Goal: Task Accomplishment & Management: Manage account settings

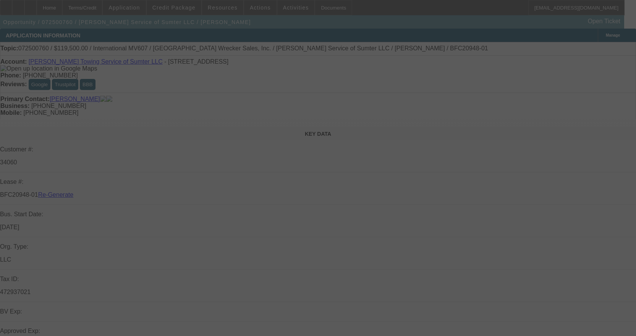
select select "3"
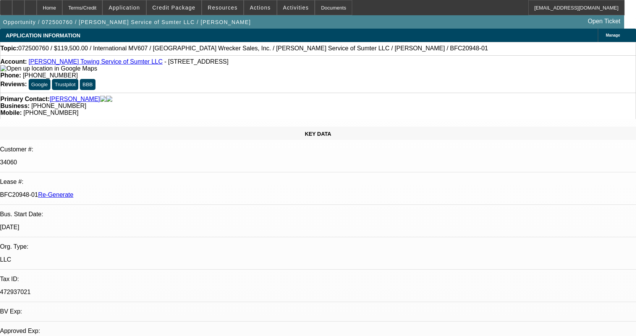
select select "0"
select select "2"
select select "0"
select select "6"
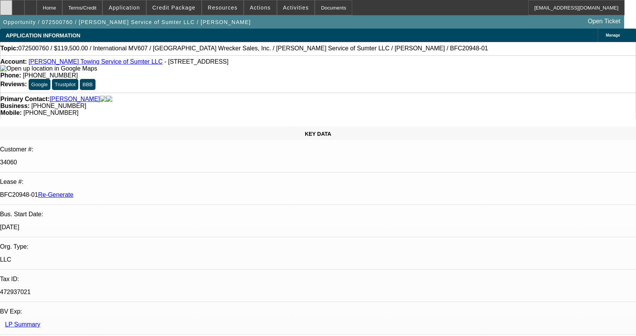
click at [12, 8] on div at bounding box center [6, 7] width 12 height 15
click at [322, 6] on div "Documents" at bounding box center [333, 7] width 37 height 15
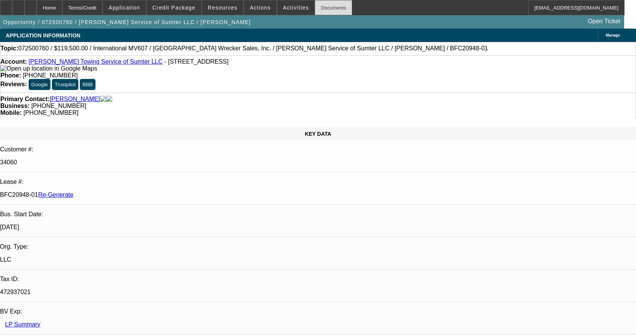
click at [323, 3] on div "Documents" at bounding box center [333, 7] width 37 height 15
click at [257, 7] on span "Actions" at bounding box center [260, 8] width 21 height 6
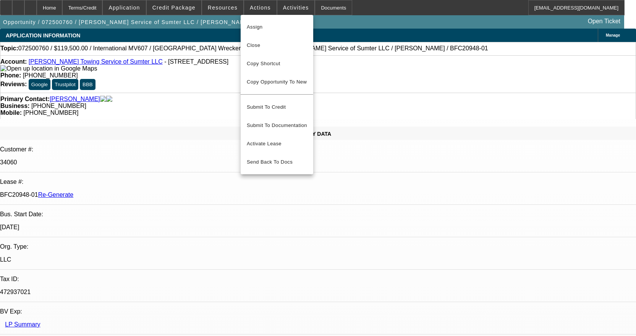
click at [487, 67] on div at bounding box center [318, 168] width 636 height 336
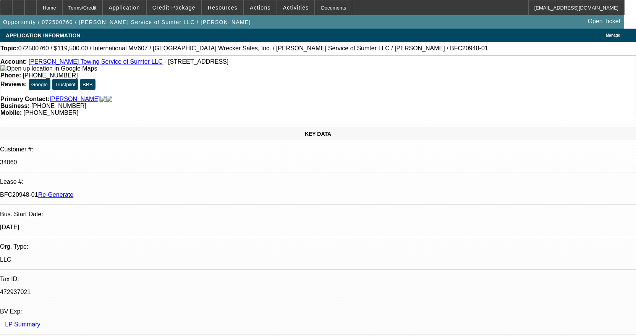
click at [259, 6] on span "Actions" at bounding box center [260, 8] width 21 height 6
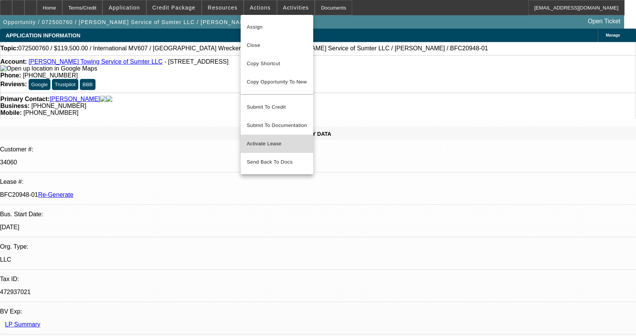
click at [268, 139] on span "Activate Lease" at bounding box center [277, 143] width 60 height 9
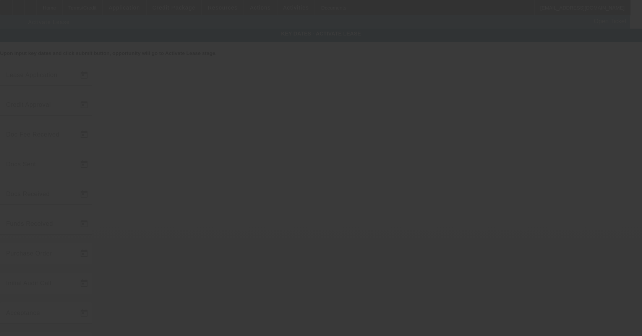
type input "7/31/2025"
type input "8/18/2025"
type input "8/20/2025"
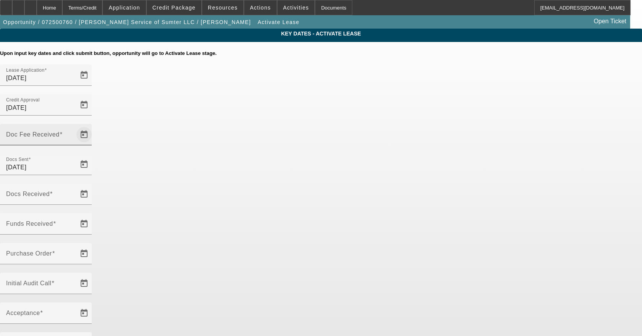
click at [93, 126] on span "Open calendar" at bounding box center [84, 135] width 18 height 18
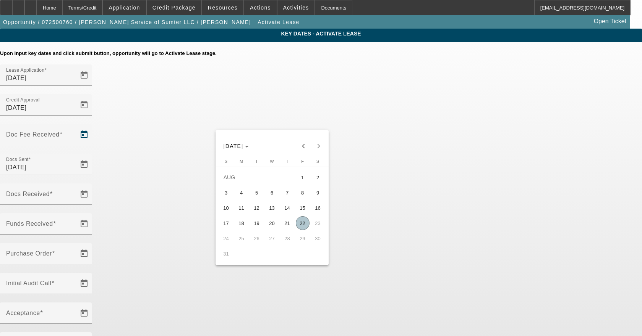
click at [300, 230] on span "22" at bounding box center [303, 224] width 14 height 14
type input "8/22/2025"
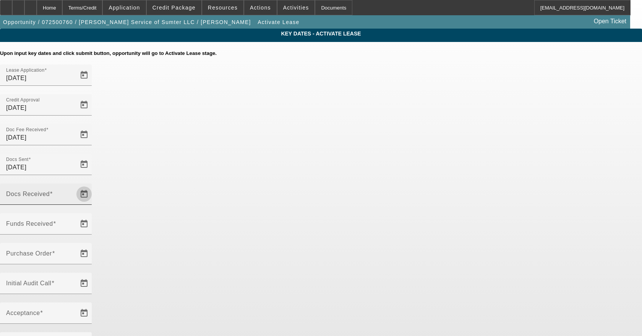
click at [93, 185] on span "Open calendar" at bounding box center [84, 194] width 18 height 18
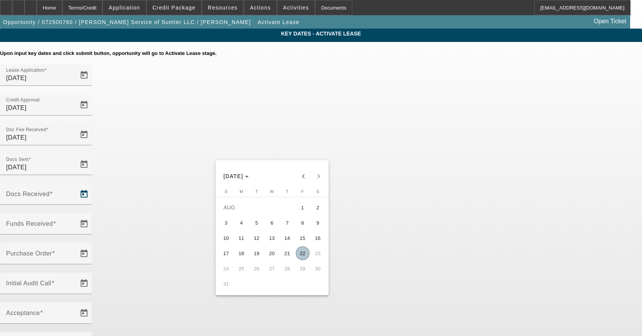
click at [304, 253] on span "22" at bounding box center [303, 254] width 14 height 14
type input "8/22/2025"
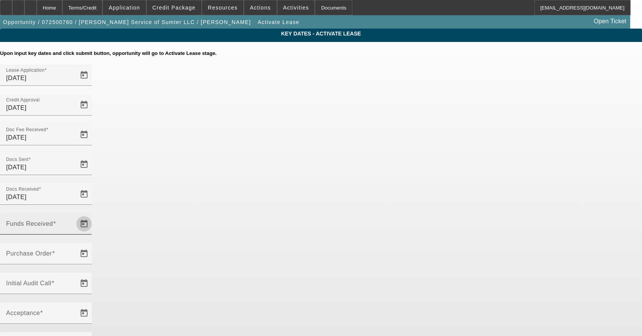
click at [93, 215] on span "Open calendar" at bounding box center [84, 224] width 18 height 18
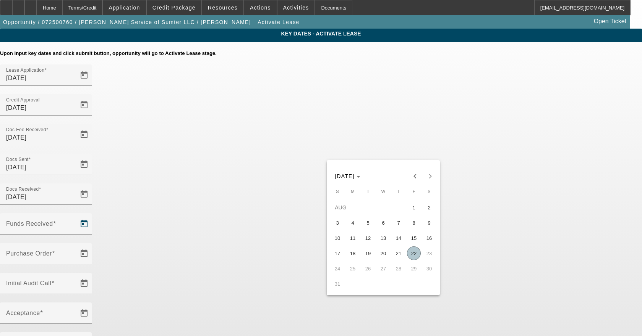
click at [417, 251] on span "22" at bounding box center [414, 254] width 14 height 14
type input "8/22/2025"
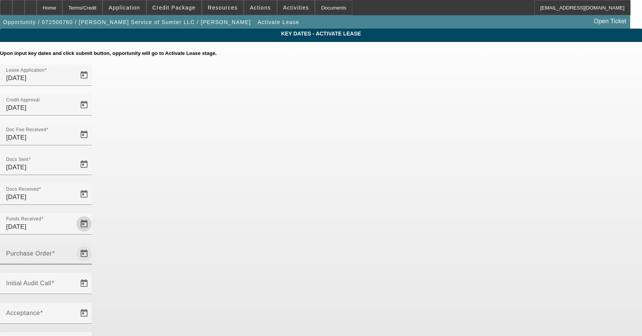
click at [93, 245] on span "Open calendar" at bounding box center [84, 254] width 18 height 18
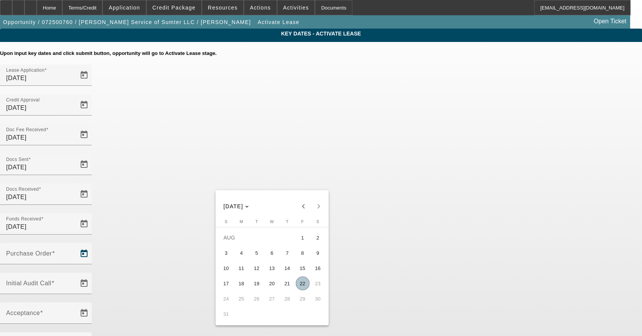
click at [307, 287] on span "22" at bounding box center [303, 284] width 14 height 14
type input "8/22/2025"
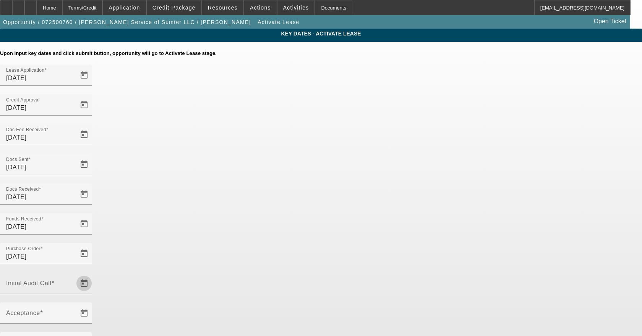
click at [93, 275] on span "Open calendar" at bounding box center [84, 284] width 18 height 18
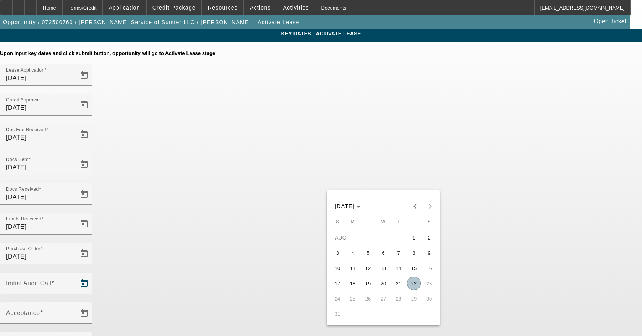
click at [419, 288] on span "22" at bounding box center [414, 284] width 14 height 14
type input "8/22/2025"
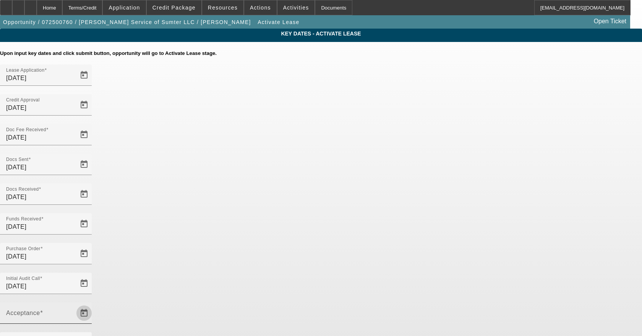
click at [93, 304] on span "Open calendar" at bounding box center [84, 313] width 18 height 18
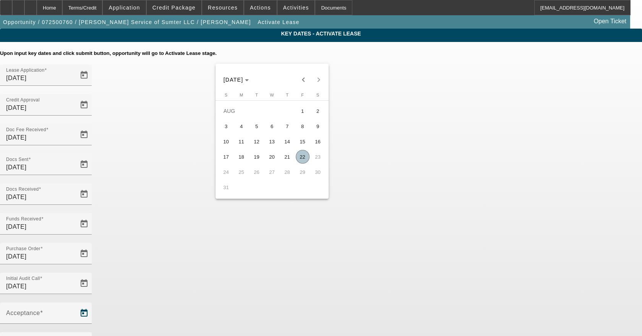
click at [303, 160] on span "22" at bounding box center [303, 157] width 14 height 14
type input "8/22/2025"
type input "9/1/2025"
type input "10/1/2025"
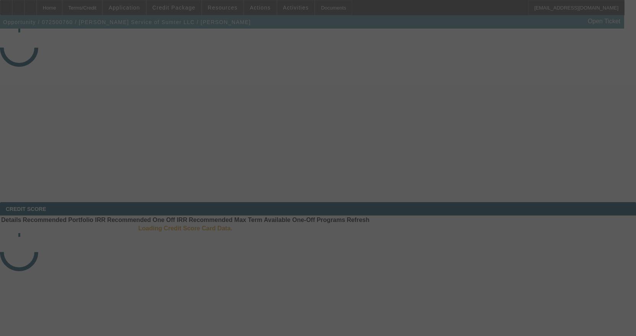
select select "4"
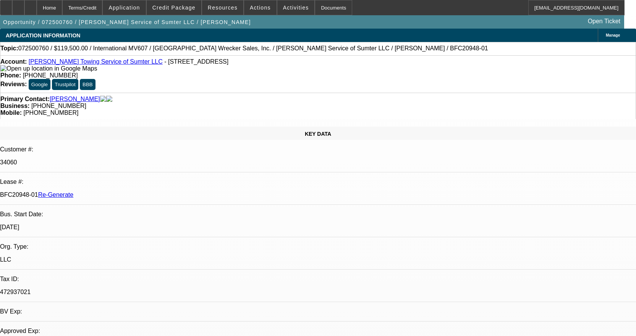
select select "0"
select select "2"
select select "0"
select select "6"
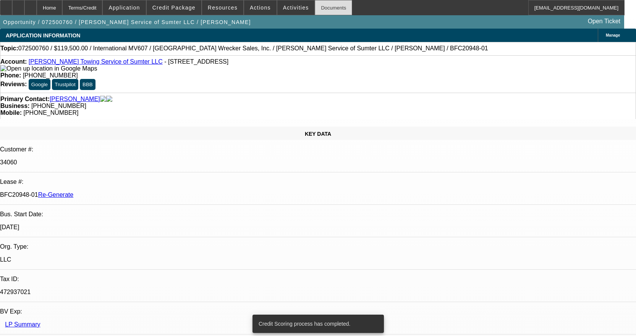
click at [317, 7] on div "Documents" at bounding box center [333, 7] width 37 height 15
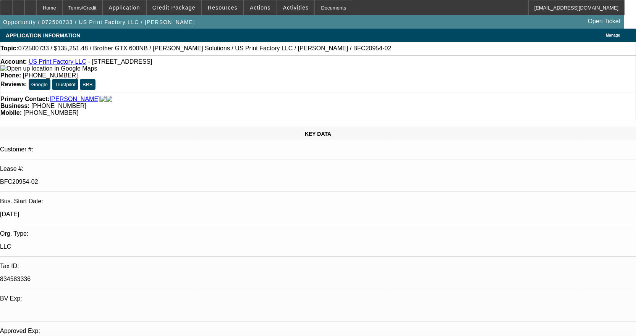
select select "0"
select select "2"
select select "0"
select select "6"
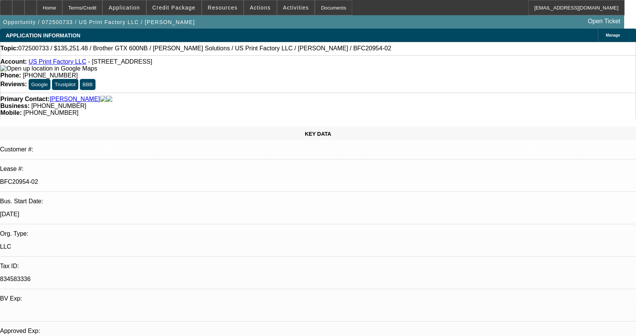
select select "0"
select select "2"
select select "0"
select select "6"
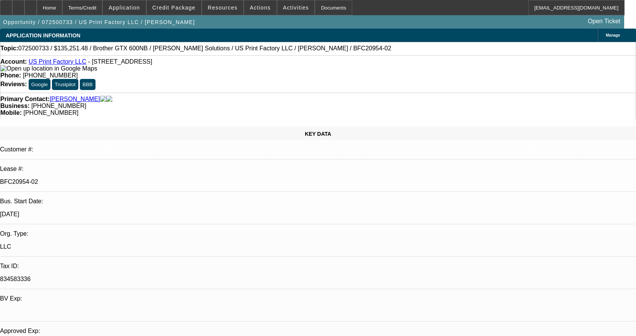
select select "0"
select select "2"
select select "0"
select select "6"
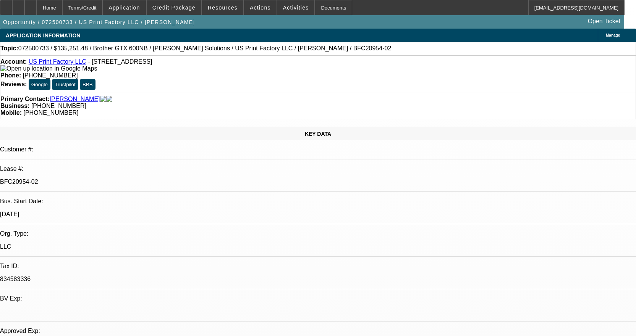
select select "0"
select select "2"
select select "0"
select select "6"
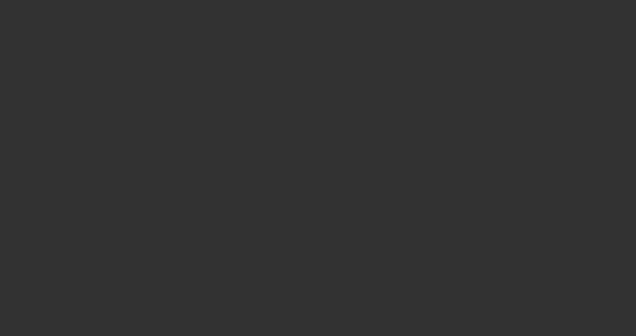
select select "3"
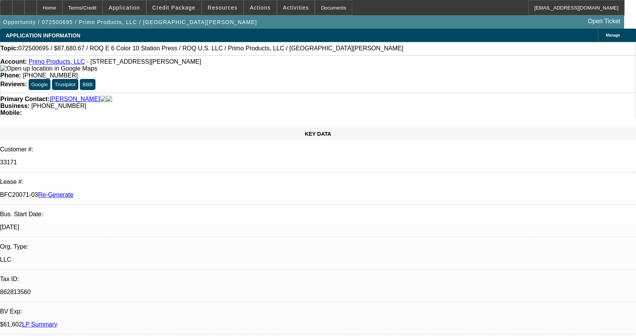
select select "0"
select select "2"
select select "0.1"
select select "4"
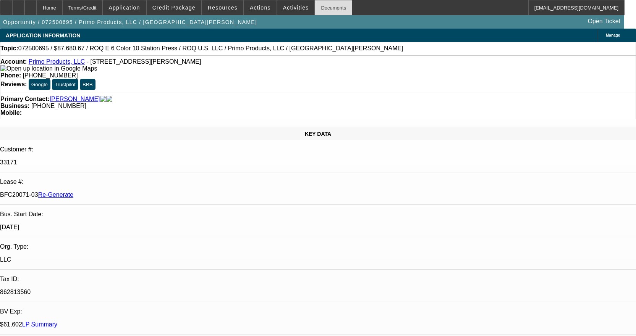
click at [319, 8] on div "Documents" at bounding box center [333, 7] width 37 height 15
click at [324, 2] on div "Documents" at bounding box center [333, 7] width 37 height 15
click at [288, 3] on span at bounding box center [295, 7] width 37 height 18
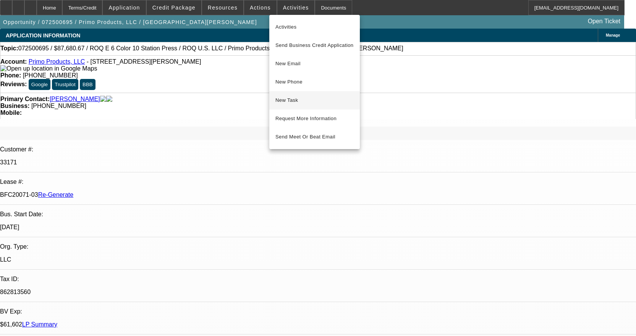
click at [304, 99] on span "New Task" at bounding box center [314, 100] width 78 height 9
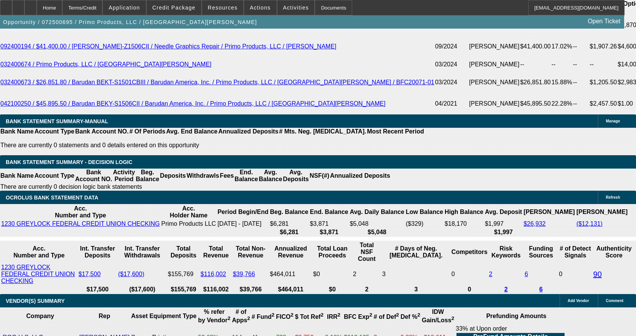
scroll to position [1375, 0]
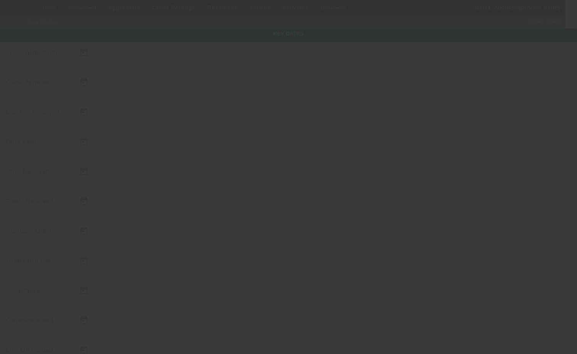
type input "7/29/2025"
type input "8/20/2025"
type input "7/31/2025"
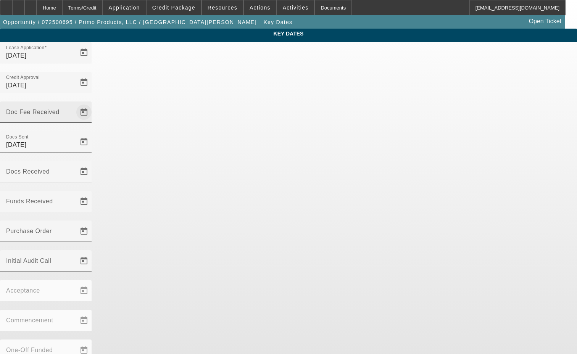
click at [93, 103] on span "Open calendar" at bounding box center [84, 112] width 18 height 18
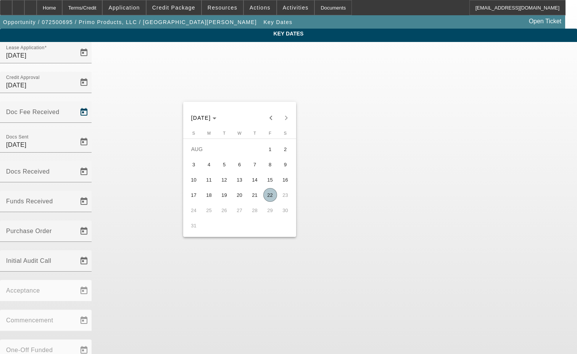
click at [273, 199] on span "22" at bounding box center [271, 195] width 14 height 14
type input "8/22/2025"
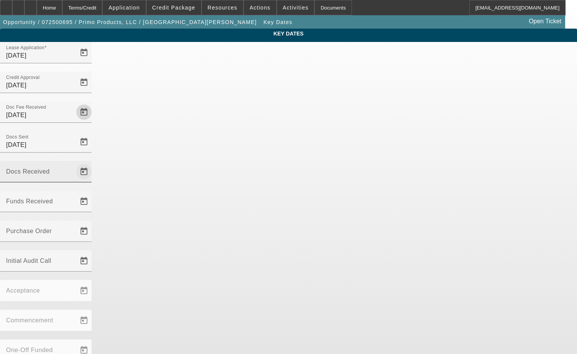
click at [93, 163] on span "Open calendar" at bounding box center [84, 172] width 18 height 18
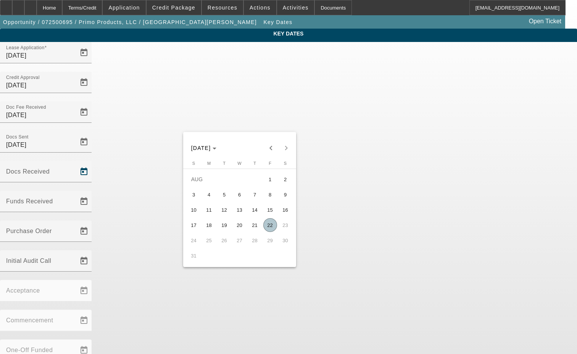
click at [272, 226] on span "22" at bounding box center [271, 225] width 14 height 14
type input "[DATE]"
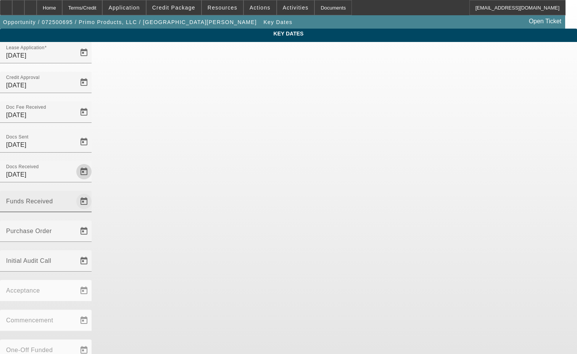
click at [93, 192] on span "Open calendar" at bounding box center [84, 201] width 18 height 18
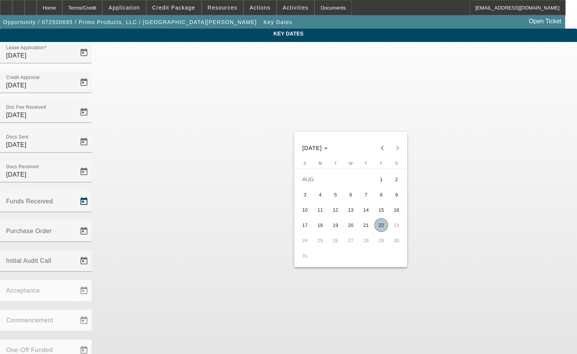
click at [381, 228] on span "22" at bounding box center [382, 225] width 14 height 14
type input "[DATE]"
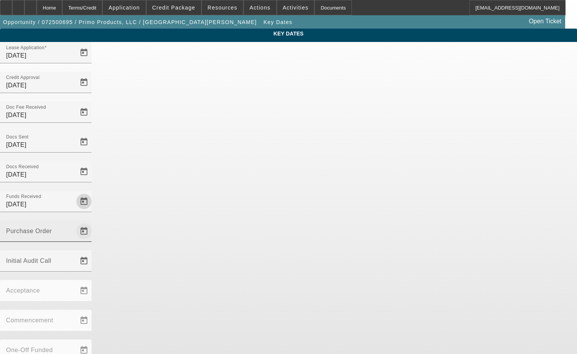
click at [93, 222] on span "Open calendar" at bounding box center [84, 231] width 18 height 18
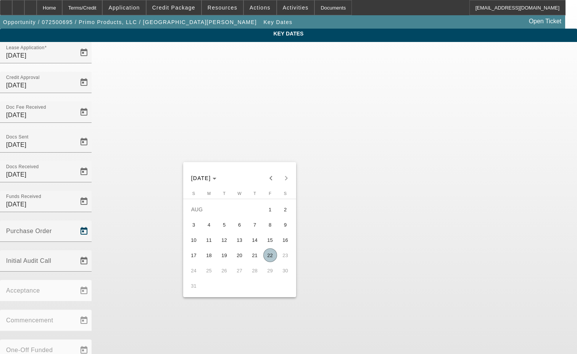
click at [272, 256] on span "22" at bounding box center [271, 256] width 14 height 14
type input "[DATE]"
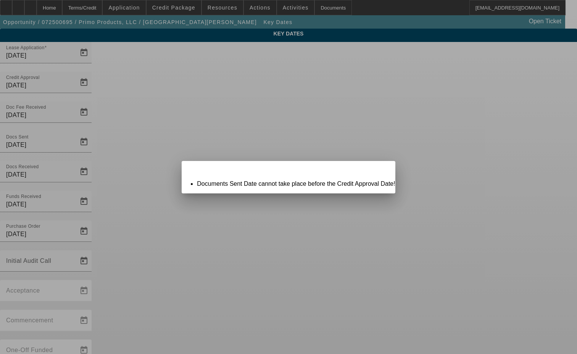
click at [378, 170] on div "Close" at bounding box center [386, 165] width 17 height 9
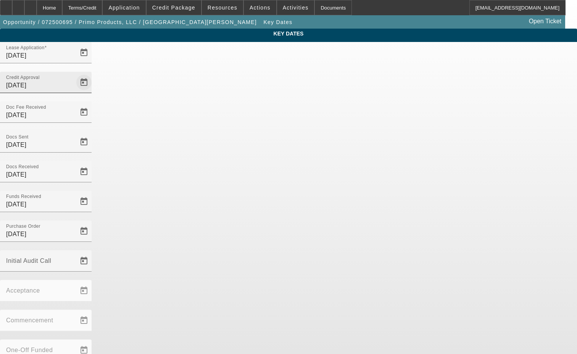
click at [93, 73] on span "Open calendar" at bounding box center [84, 82] width 18 height 18
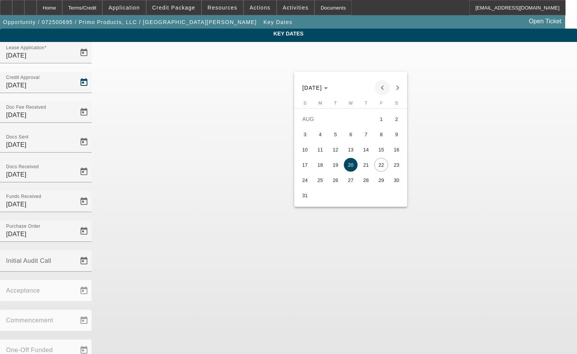
click at [385, 86] on span "Previous month" at bounding box center [382, 87] width 15 height 15
click at [366, 199] on span "31" at bounding box center [366, 196] width 14 height 14
type input "7/31/2025"
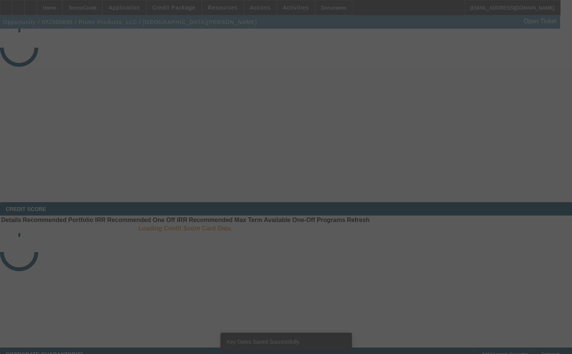
select select "3"
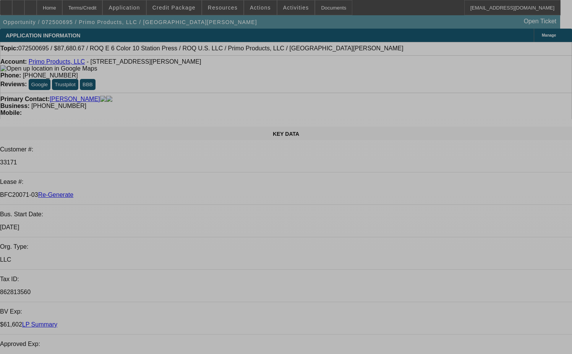
select select "0"
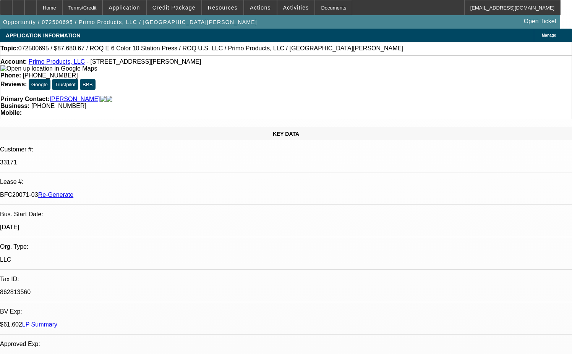
select select "2"
select select "0.1"
select select "4"
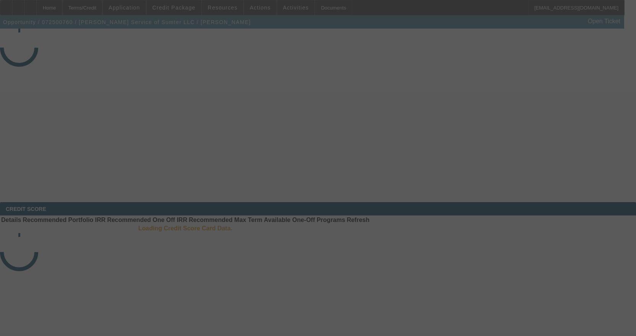
select select "4"
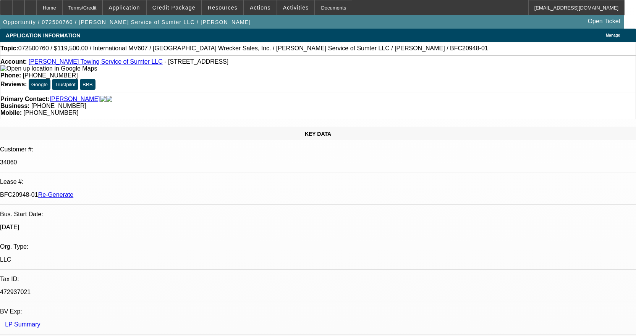
select select "0"
select select "2"
select select "0"
select select "6"
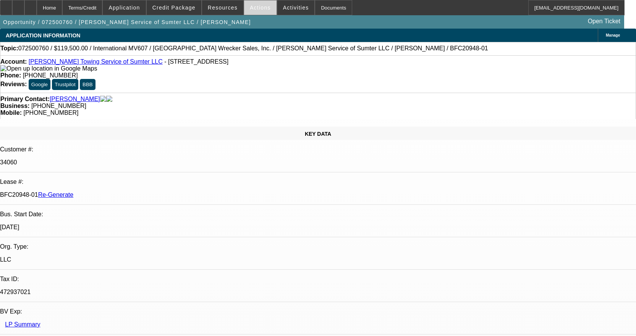
click at [264, 13] on span at bounding box center [260, 7] width 32 height 18
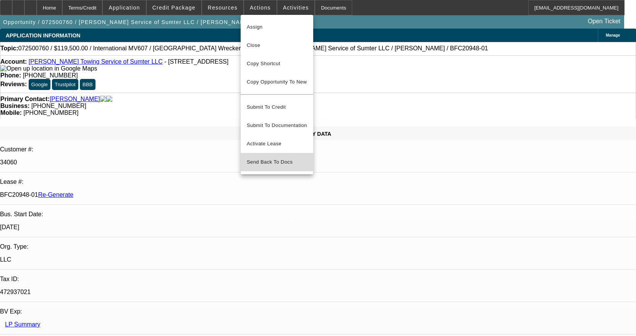
click at [270, 158] on span "Send Back To Docs" at bounding box center [277, 162] width 60 height 9
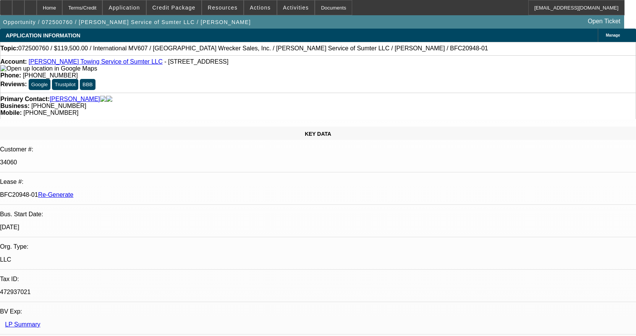
drag, startPoint x: 487, startPoint y: 103, endPoint x: 483, endPoint y: 101, distance: 3.9
type textarea "Vendor calling off the deal because the trade in needs work"
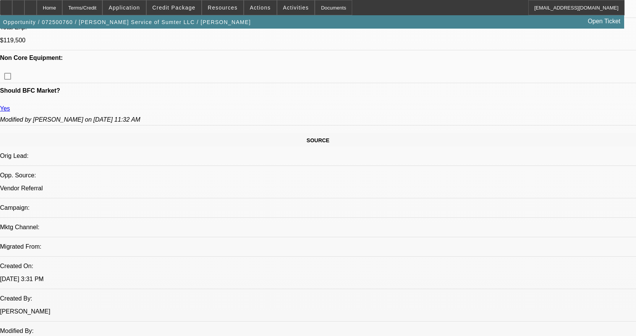
scroll to position [153, 0]
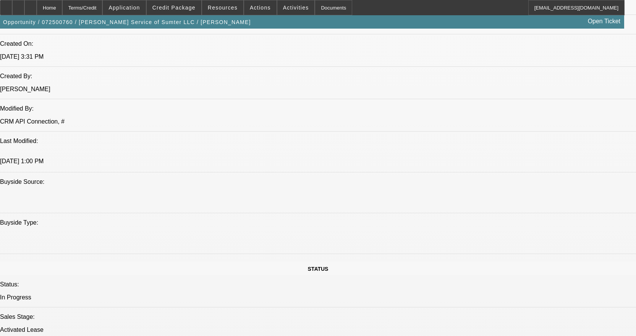
scroll to position [611, 0]
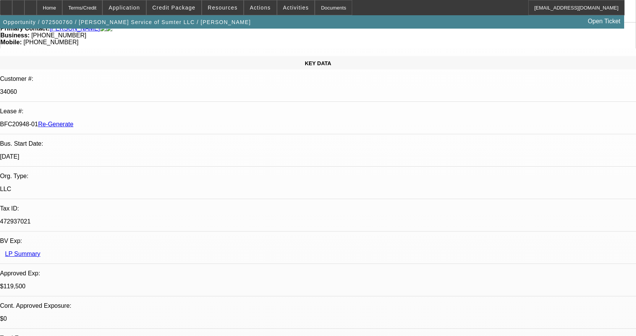
scroll to position [0, 0]
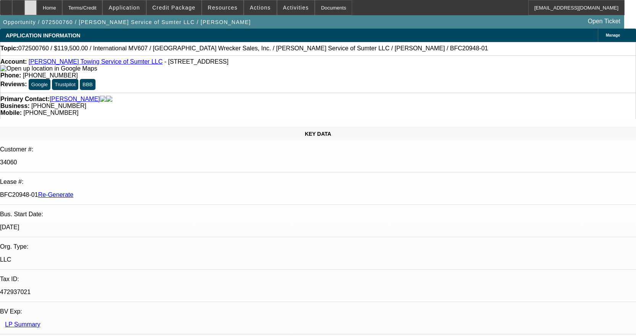
click at [37, 8] on div at bounding box center [30, 7] width 12 height 15
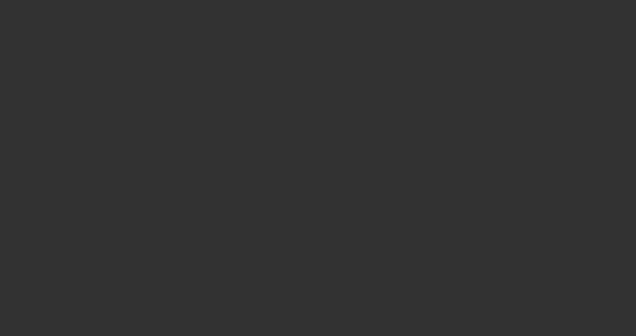
select select "3"
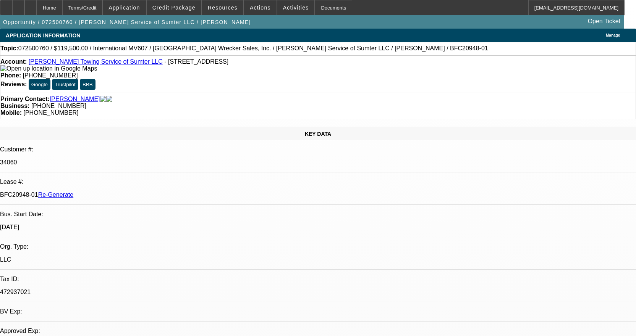
select select "0"
select select "2"
select select "0"
select select "6"
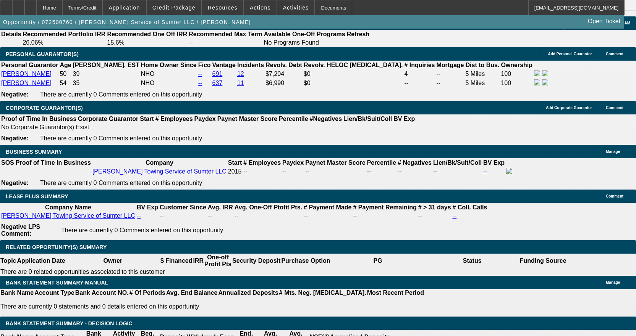
scroll to position [1260, 0]
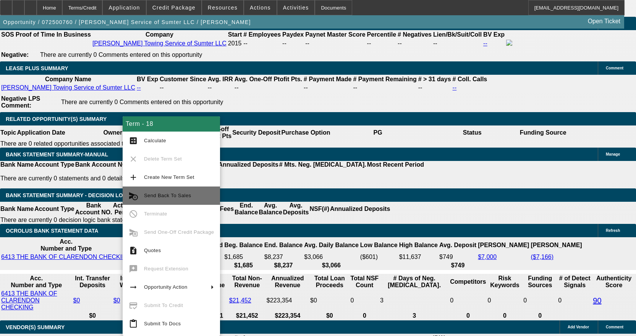
click at [172, 193] on span "Send Back To Sales" at bounding box center [167, 196] width 47 height 6
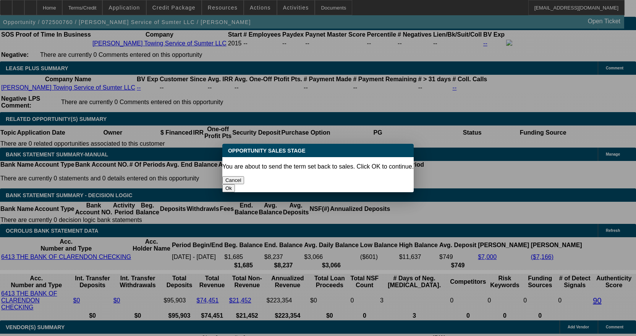
click at [235, 184] on button "Ok" at bounding box center [228, 188] width 13 height 8
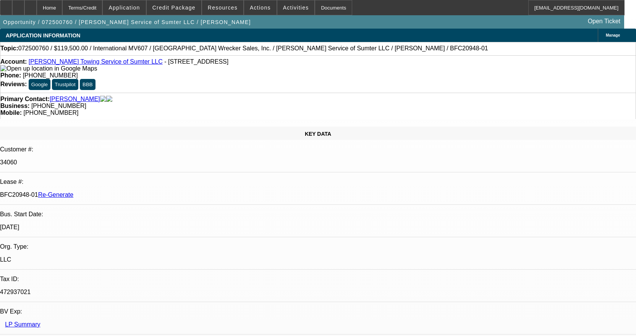
type textarea "Vendor calling off the deal because the trade in needs work"
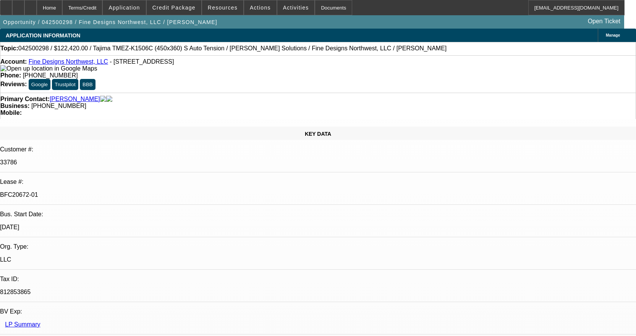
select select "0"
select select "3"
select select "0.1"
select select "4"
select select "0"
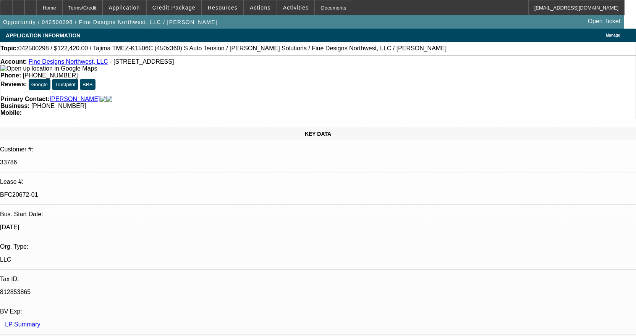
select select "3"
select select "0.1"
select select "4"
select select "0"
select select "2"
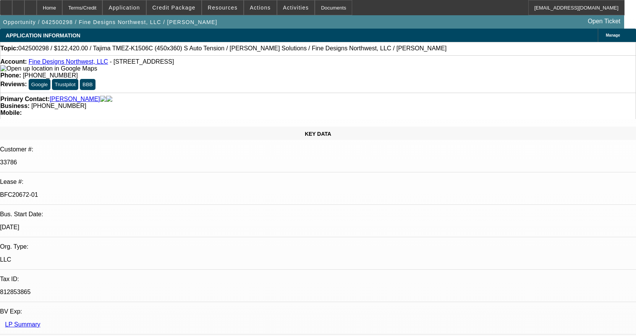
select select "2"
select select "0.1"
select select "4"
select select "0"
select select "2"
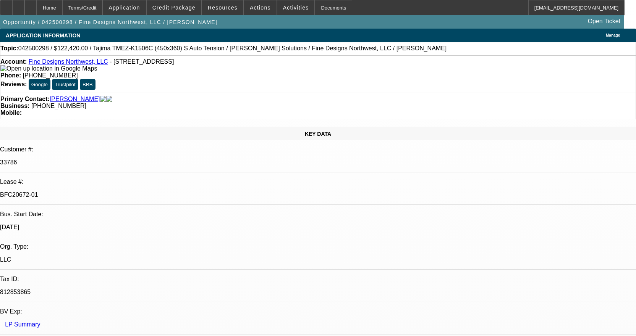
select select "2"
select select "0"
select select "6"
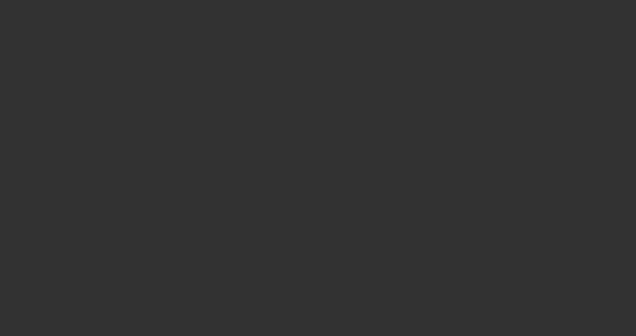
select select "3"
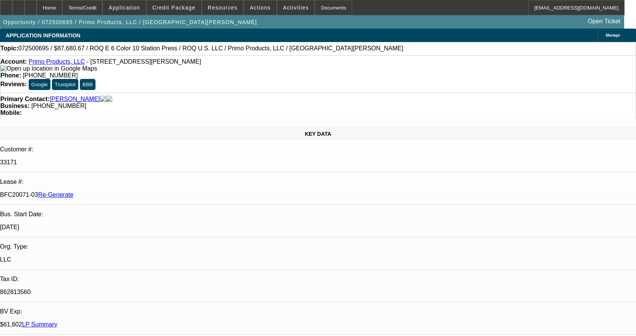
select select "0"
select select "2"
select select "0.1"
select select "4"
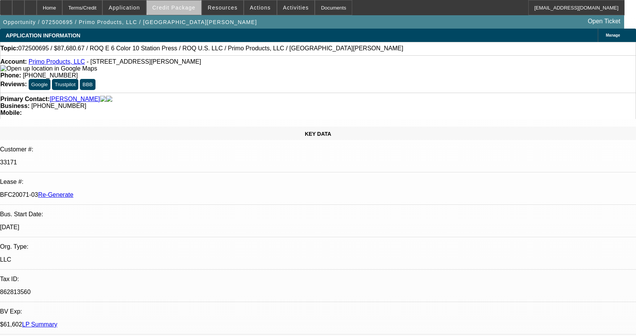
click at [187, 7] on span "Credit Package" at bounding box center [173, 8] width 43 height 6
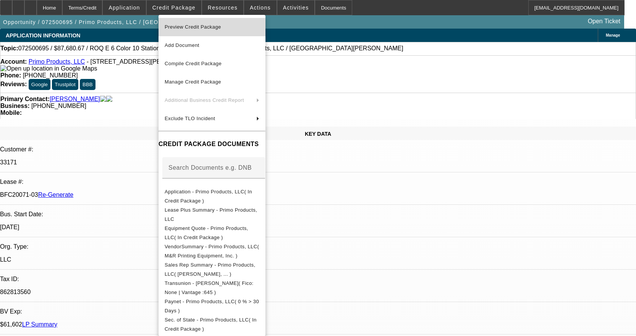
click at [195, 26] on span "Preview Credit Package" at bounding box center [193, 27] width 57 height 6
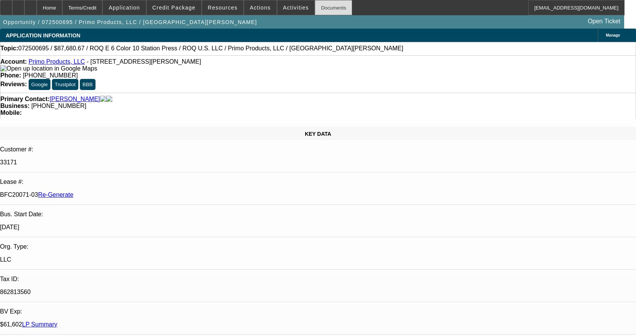
click at [328, 5] on div "Documents" at bounding box center [333, 7] width 37 height 15
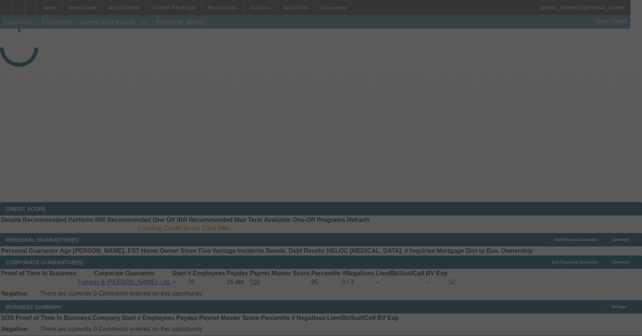
select select "3"
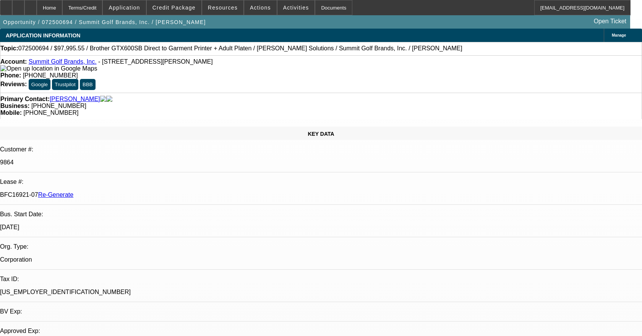
select select "0"
select select "0.1"
select select "4"
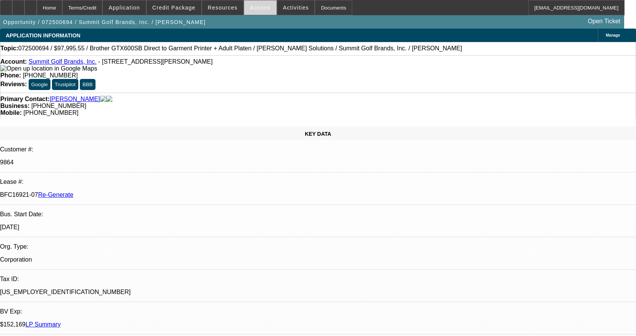
click at [259, 6] on span "Actions" at bounding box center [260, 8] width 21 height 6
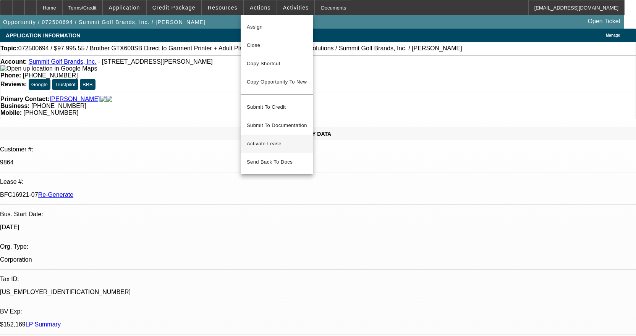
click at [278, 141] on span "Activate Lease" at bounding box center [277, 143] width 60 height 9
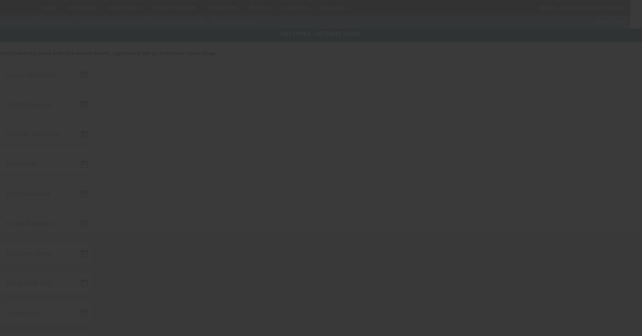
type input "7/29/2025"
type input "7/30/2025"
type input "8/1/2025"
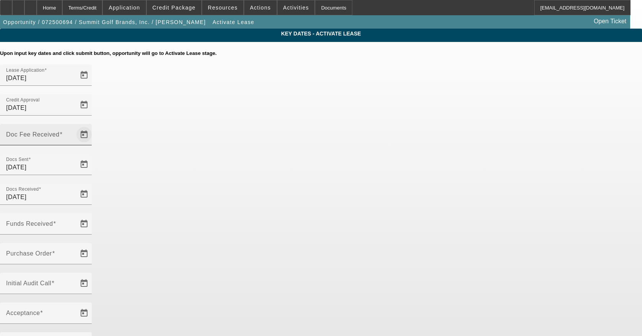
click at [93, 126] on span "Open calendar" at bounding box center [84, 135] width 18 height 18
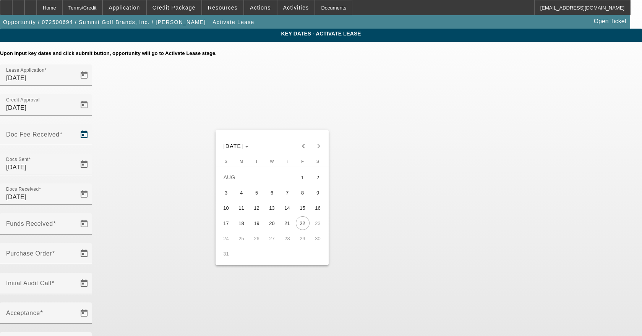
click at [299, 180] on span "1" at bounding box center [303, 178] width 14 height 14
type input "8/1/2025"
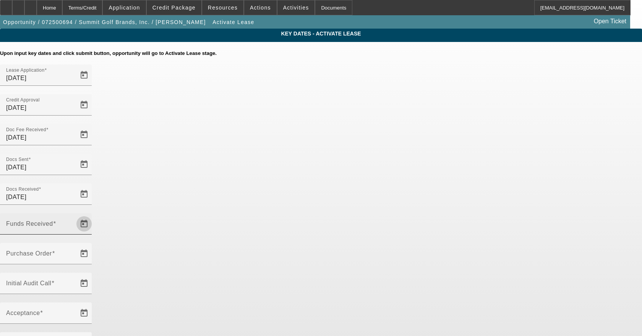
click at [93, 215] on span "Open calendar" at bounding box center [84, 224] width 18 height 18
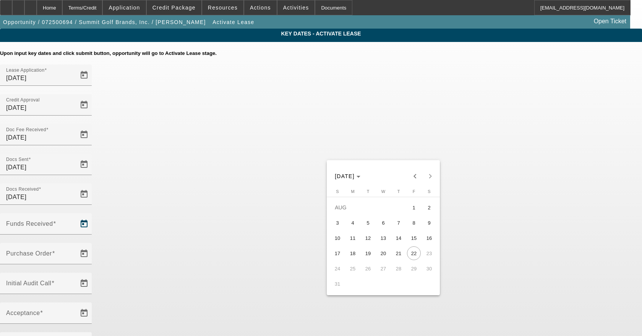
click at [413, 210] on span "1" at bounding box center [414, 208] width 14 height 14
type input "8/1/2025"
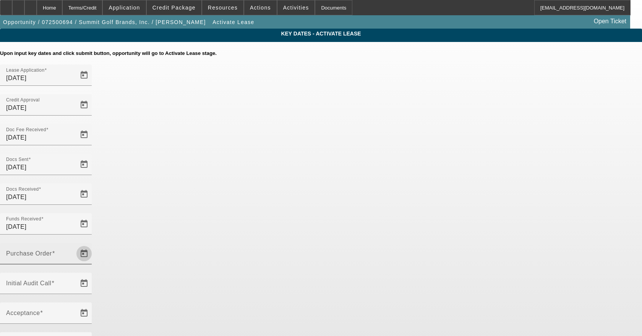
click at [93, 245] on span "Open calendar" at bounding box center [84, 254] width 18 height 18
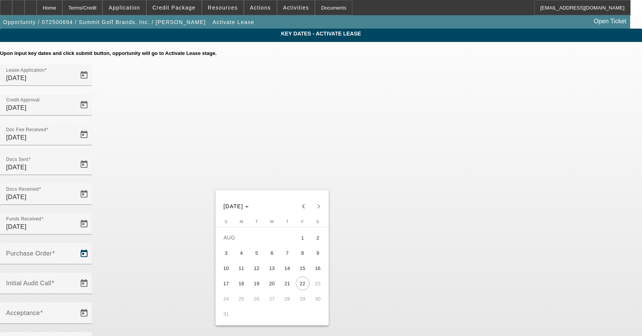
click at [298, 236] on span "1" at bounding box center [303, 238] width 14 height 14
type input "8/1/2025"
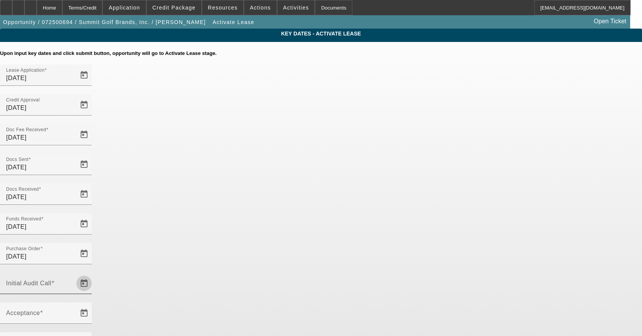
click at [93, 275] on span "Open calendar" at bounding box center [84, 284] width 18 height 18
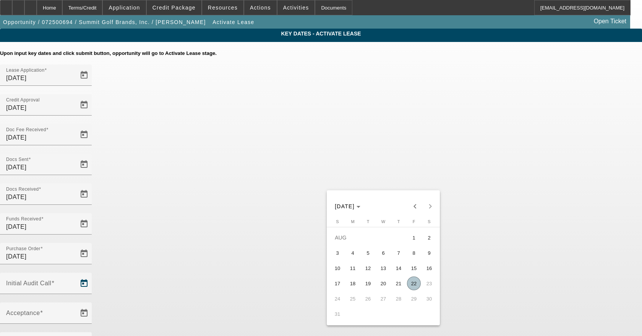
click at [415, 285] on span "22" at bounding box center [414, 284] width 14 height 14
type input "8/22/2025"
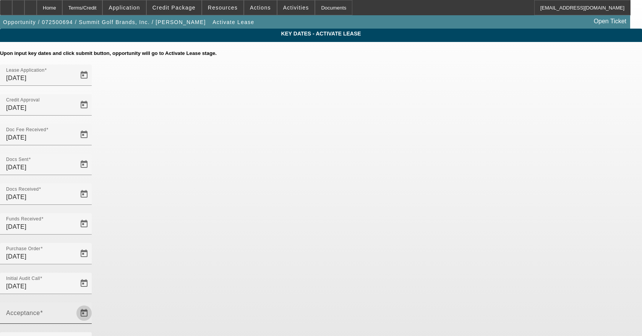
click at [93, 304] on span "Open calendar" at bounding box center [84, 313] width 18 height 18
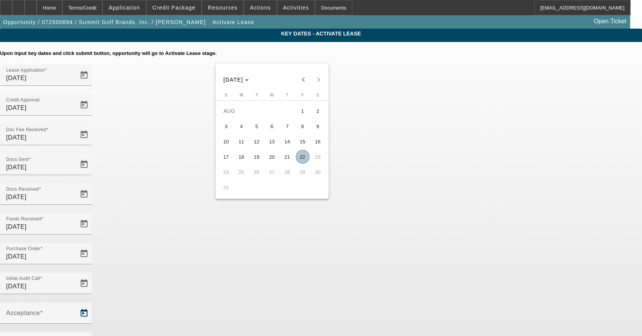
click at [299, 154] on span "22" at bounding box center [303, 157] width 14 height 14
type input "8/22/2025"
type input "9/1/2025"
type input "10/1/2025"
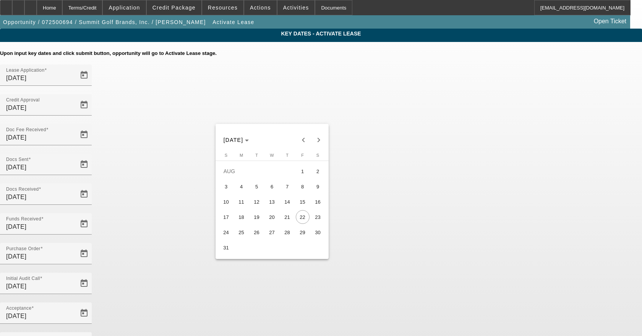
click at [251, 233] on span "26" at bounding box center [257, 233] width 14 height 14
type input "8/26/2025"
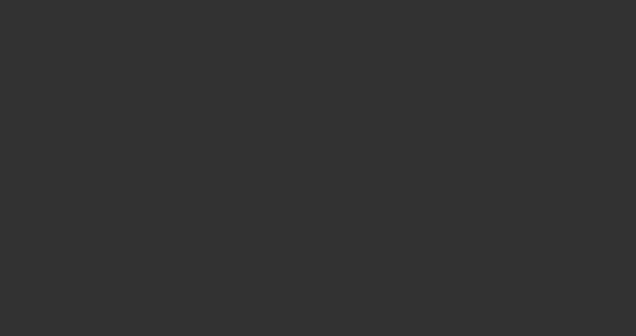
select select "4"
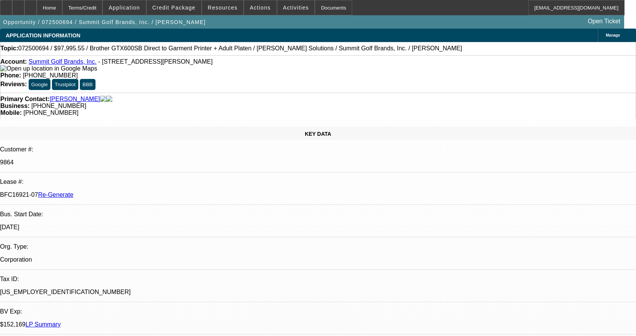
select select "0"
select select "0.1"
select select "4"
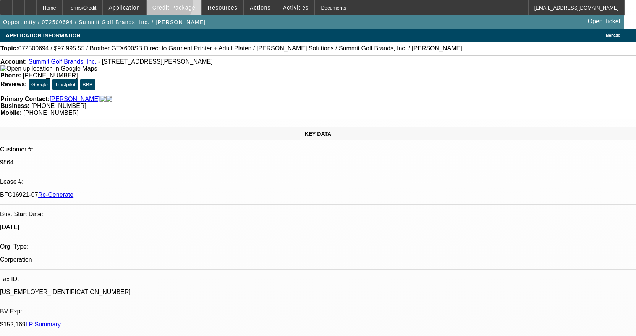
click at [181, 6] on span "Credit Package" at bounding box center [173, 8] width 43 height 6
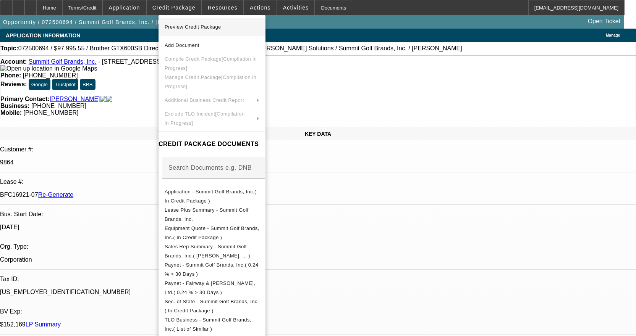
click at [219, 27] on span "Preview Credit Package" at bounding box center [193, 27] width 57 height 6
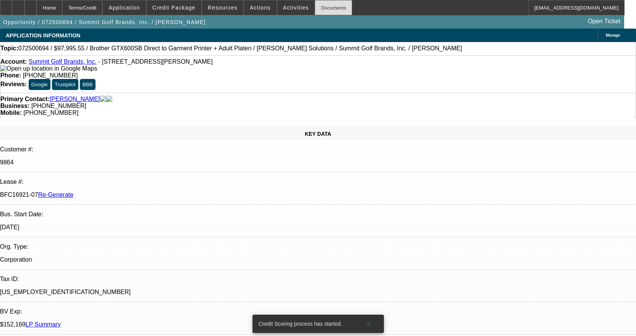
click at [322, 8] on div "Documents" at bounding box center [333, 7] width 37 height 15
click at [320, 11] on div "Documents" at bounding box center [333, 7] width 37 height 15
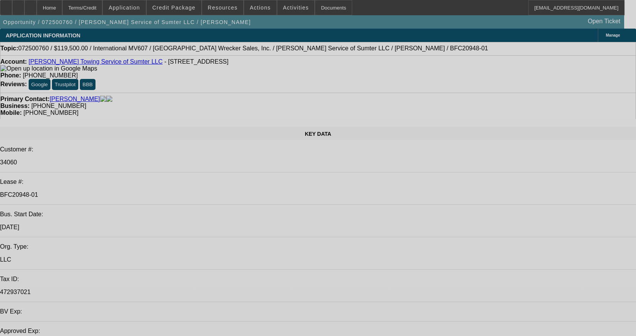
select select "0"
select select "2"
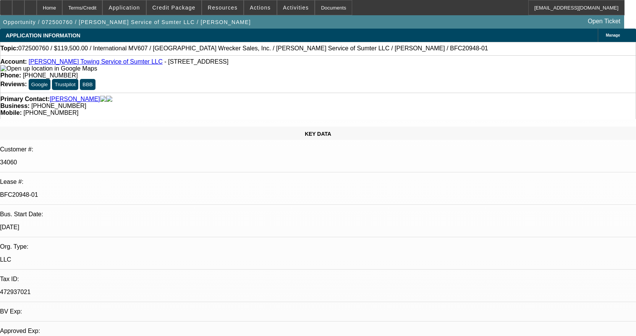
select select "2"
select select "0"
select select "6"
select select "0"
select select "2"
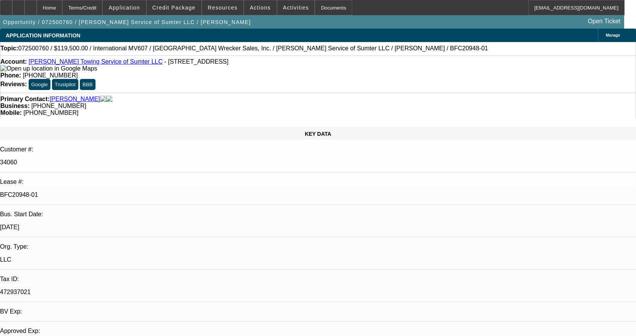
select select "2"
select select "0"
select select "6"
select select "0"
select select "2"
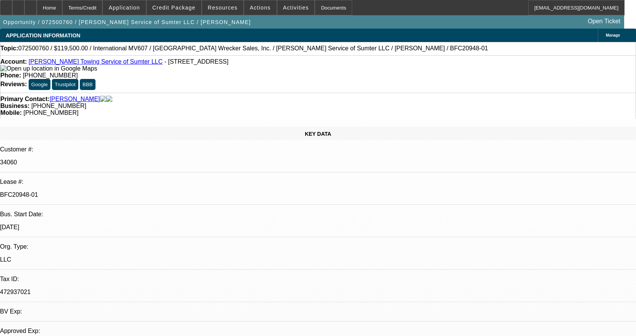
select select "2"
select select "0"
select select "6"
select select "0"
select select "2"
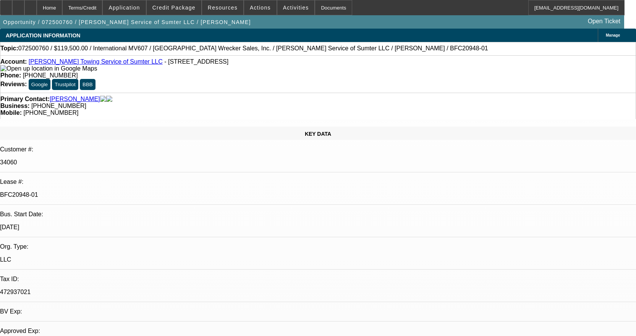
select select "2"
select select "0"
select select "6"
click at [264, 11] on span at bounding box center [260, 7] width 32 height 18
select select "0"
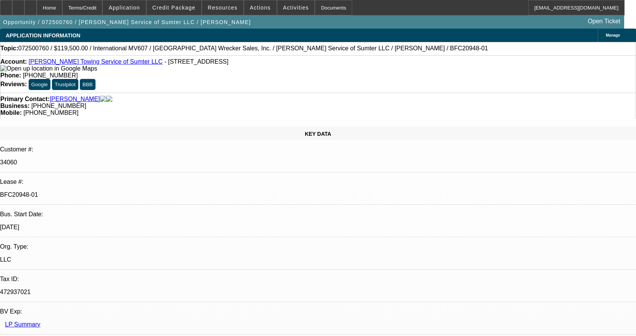
select select "2"
select select "0"
select select "6"
select select "0"
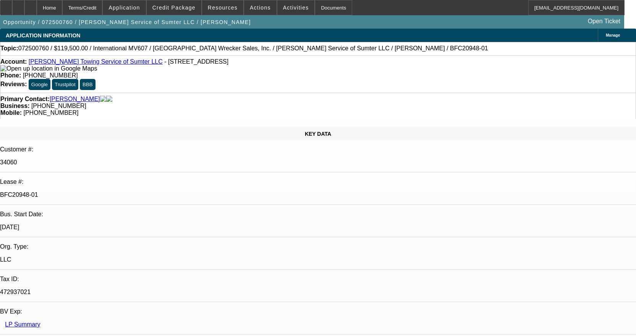
select select "2"
select select "0"
select select "6"
select select "0"
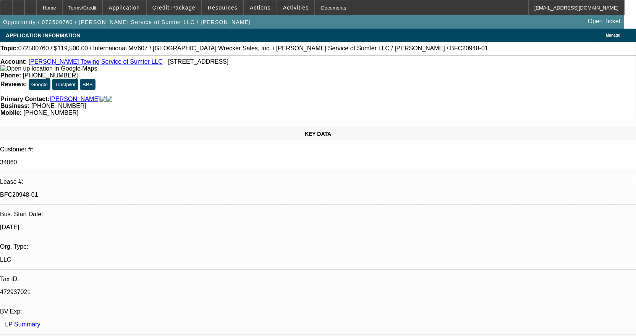
select select "2"
select select "0"
select select "6"
select select "0"
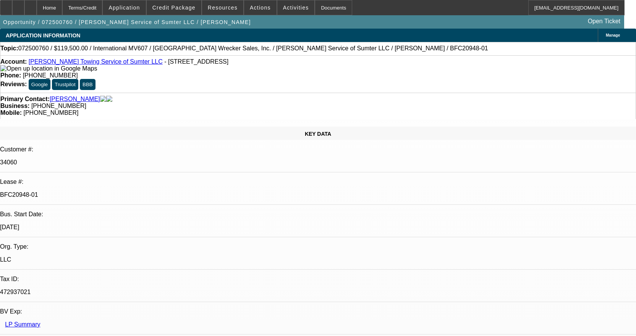
select select "2"
select select "0"
select select "6"
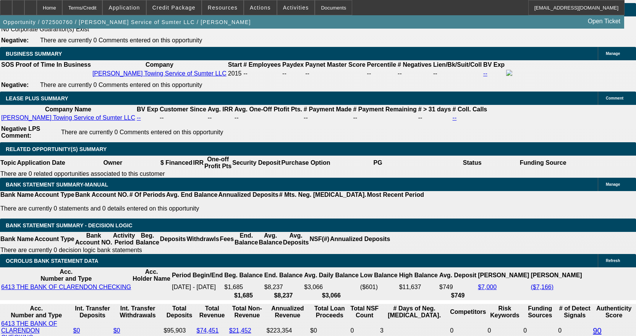
scroll to position [1222, 0]
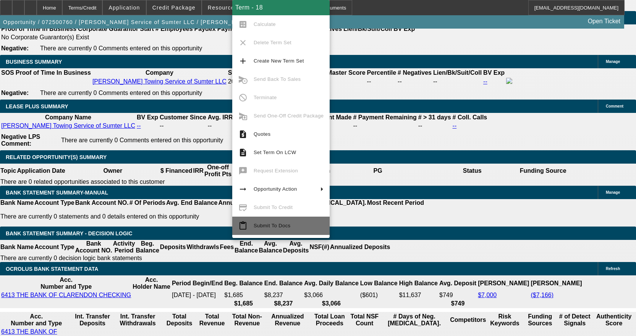
click at [281, 225] on span "Submit To Docs" at bounding box center [272, 226] width 37 height 6
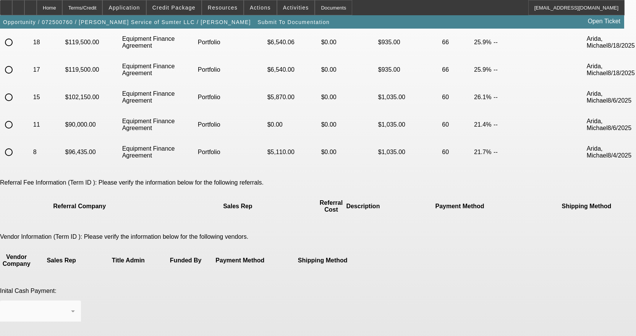
scroll to position [115, 0]
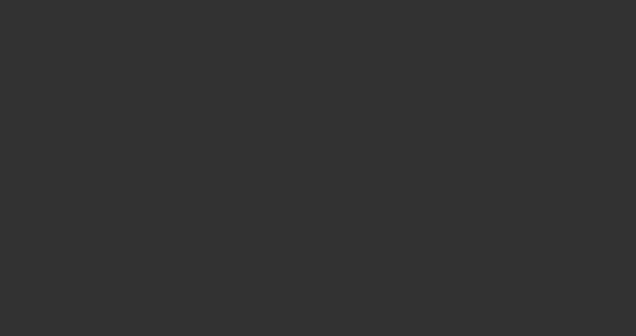
select select "3"
select select "0"
select select "2"
select select "0"
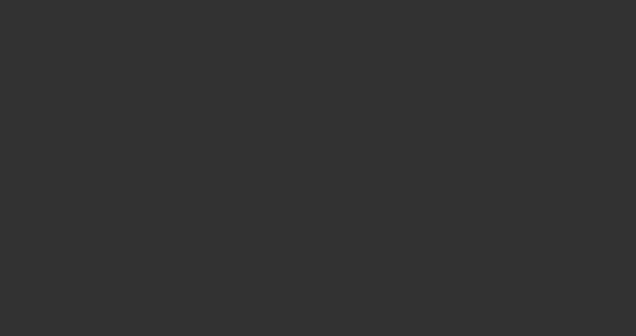
select select "6"
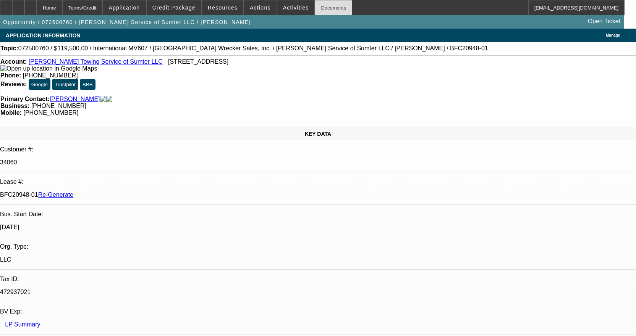
click at [318, 10] on div "Documents" at bounding box center [333, 7] width 37 height 15
click at [256, 7] on span "Actions" at bounding box center [260, 8] width 21 height 6
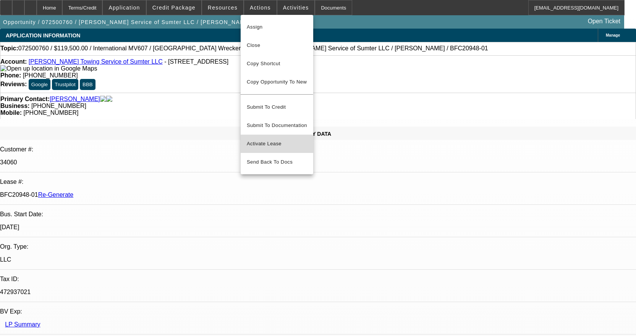
click at [263, 139] on span "Activate Lease" at bounding box center [277, 143] width 60 height 9
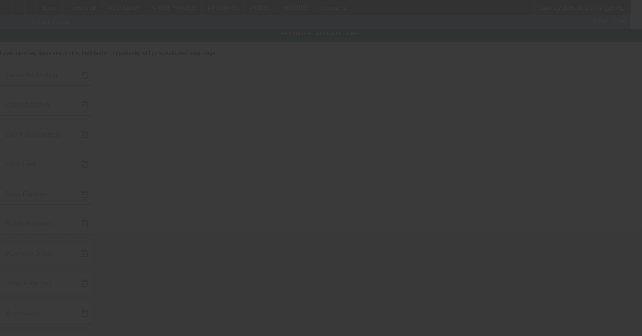
type input "7/31/2025"
type input "8/18/2025"
type input "8/22/2025"
type input "8/20/2025"
type input "8/22/2025"
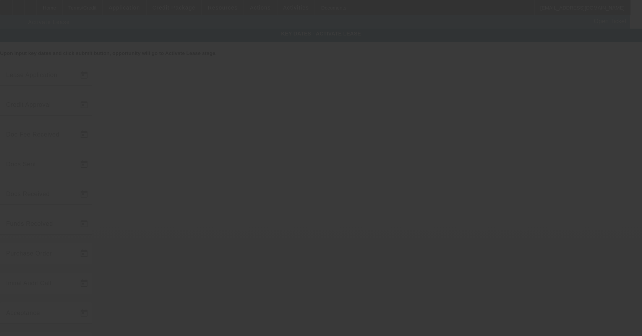
type input "8/22/2025"
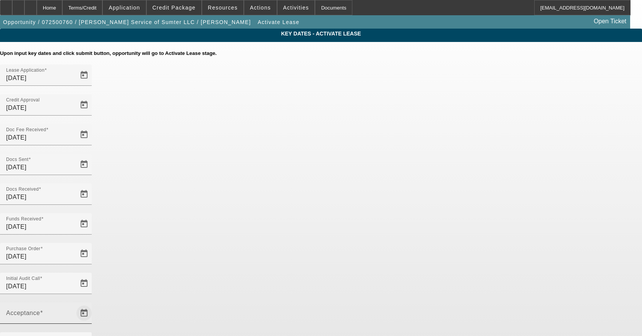
click at [93, 304] on span "Open calendar" at bounding box center [84, 313] width 18 height 18
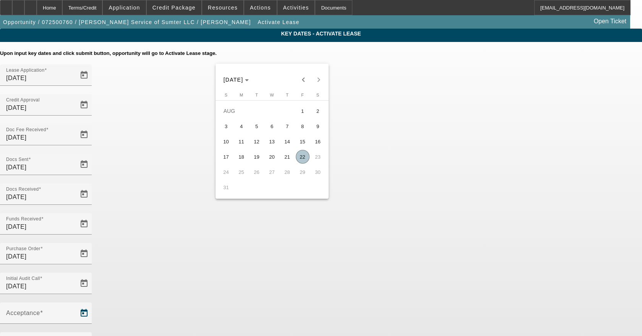
click at [306, 156] on span "22" at bounding box center [303, 157] width 14 height 14
type input "8/22/2025"
type input "9/1/2025"
type input "10/1/2025"
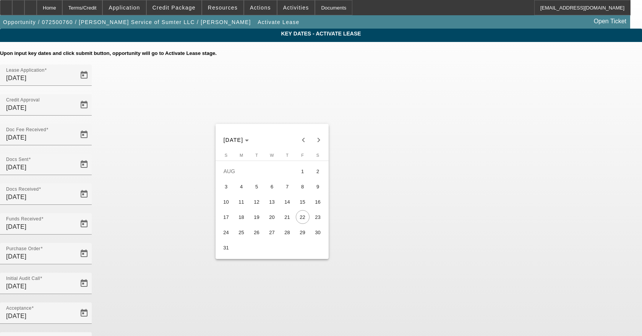
click at [498, 196] on div at bounding box center [321, 168] width 642 height 336
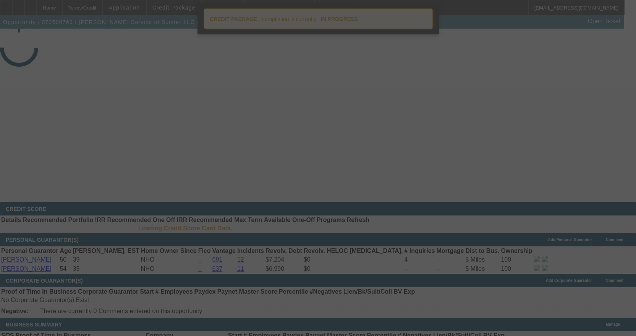
select select "4"
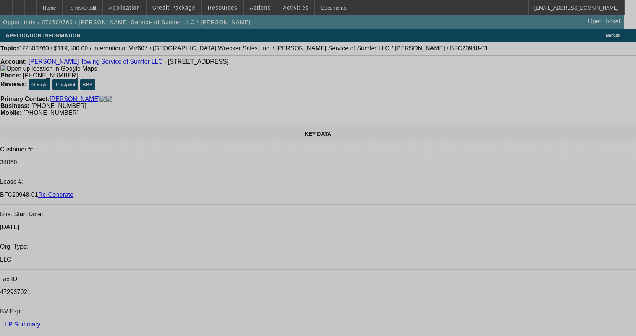
select select "0"
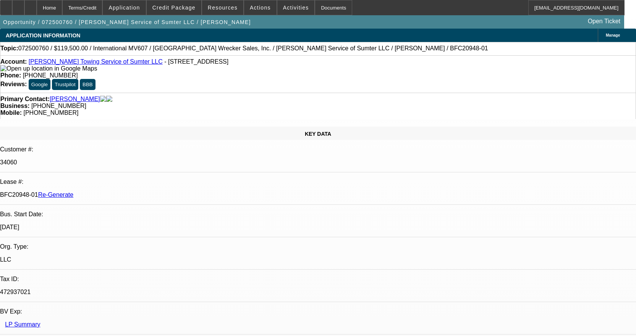
select select "2"
select select "0"
select select "6"
click at [320, 6] on div "Documents" at bounding box center [333, 7] width 37 height 15
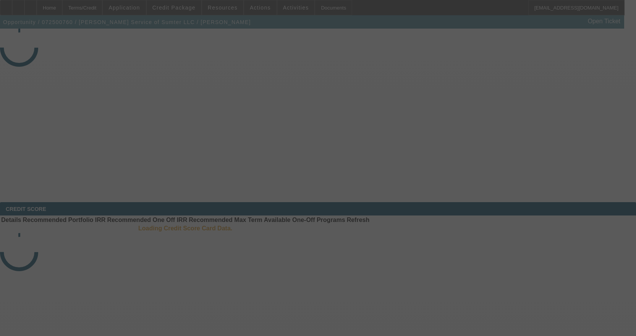
select select "4"
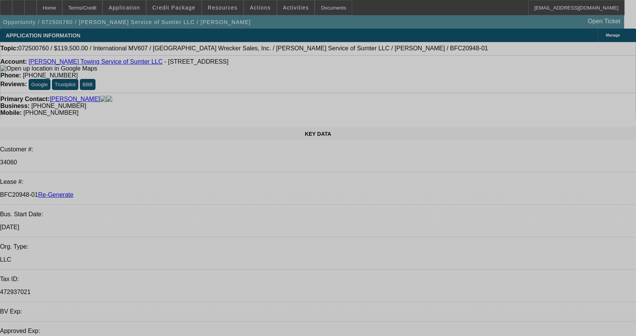
select select "0"
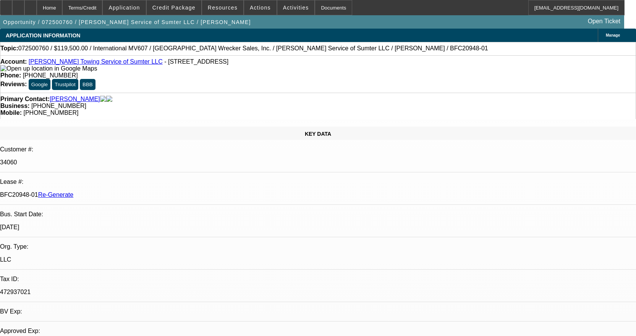
select select "2"
select select "0"
select select "6"
click at [290, 10] on span "Activities" at bounding box center [296, 8] width 26 height 6
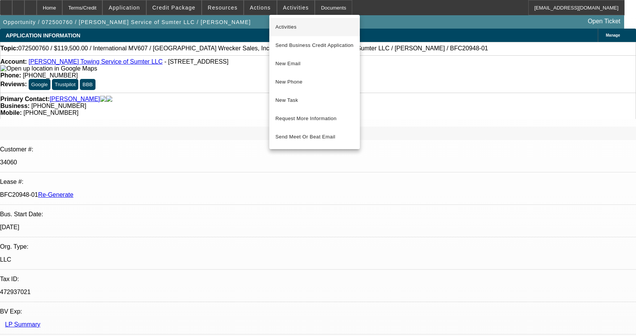
click at [288, 29] on span "Activities" at bounding box center [314, 27] width 78 height 9
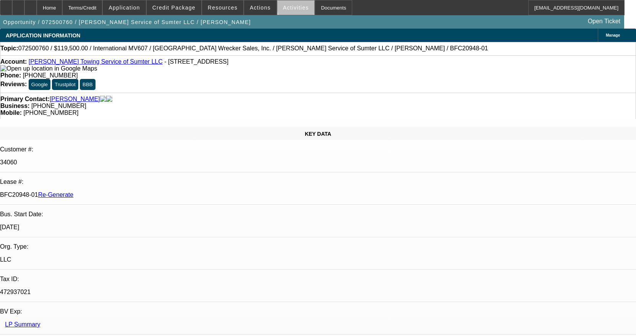
click at [291, 6] on span "Activities" at bounding box center [296, 8] width 26 height 6
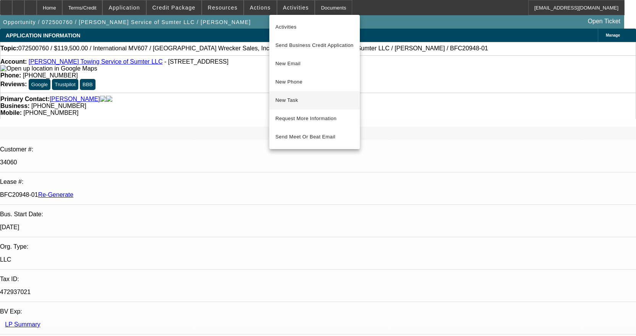
click at [291, 98] on span "New Task" at bounding box center [314, 100] width 78 height 9
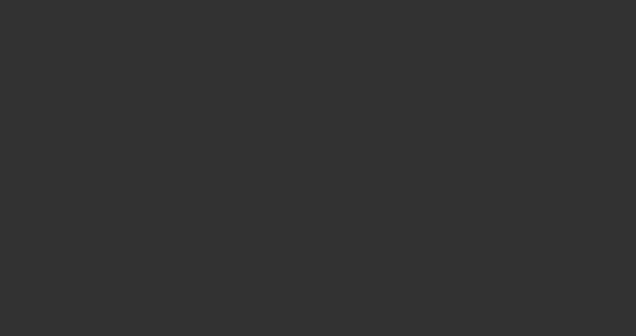
select select "4"
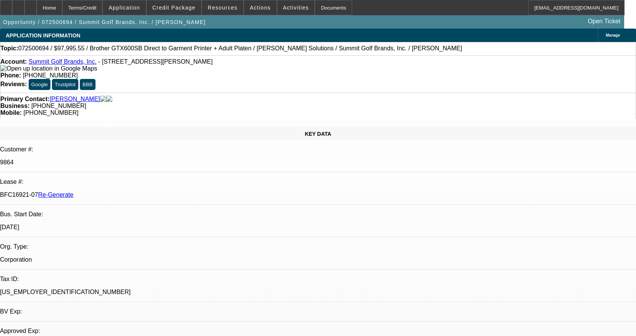
select select "0"
select select "0.1"
select select "4"
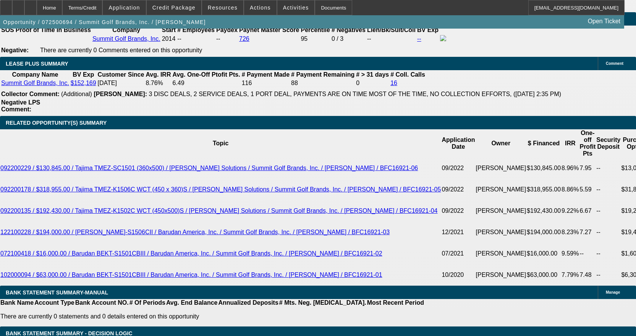
scroll to position [1413, 0]
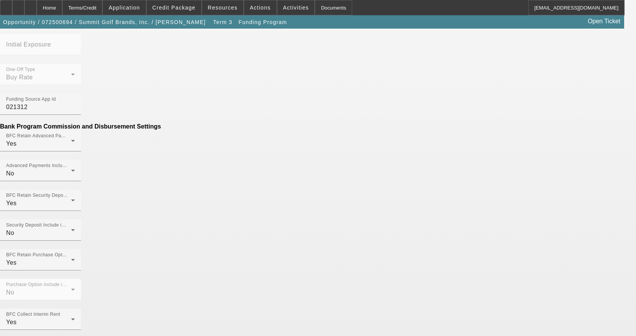
scroll to position [420, 0]
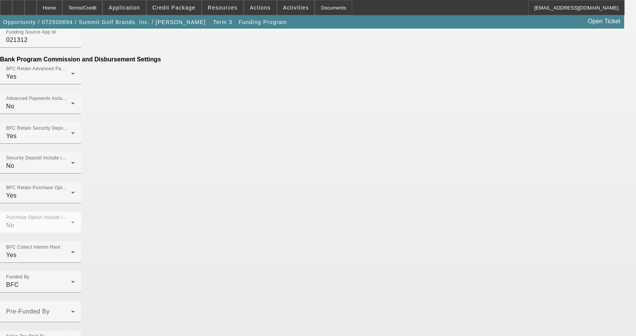
scroll to position [475, 0]
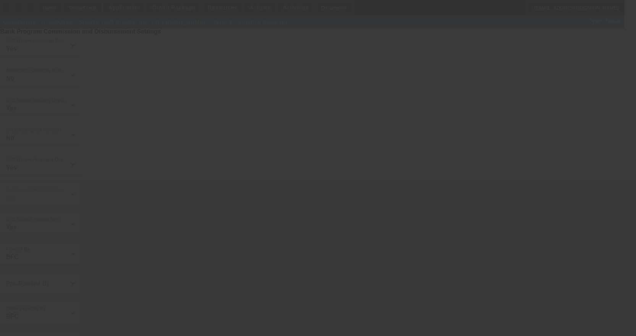
scroll to position [0, 0]
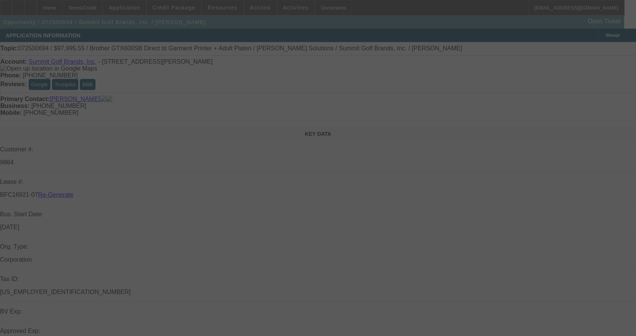
select select "4"
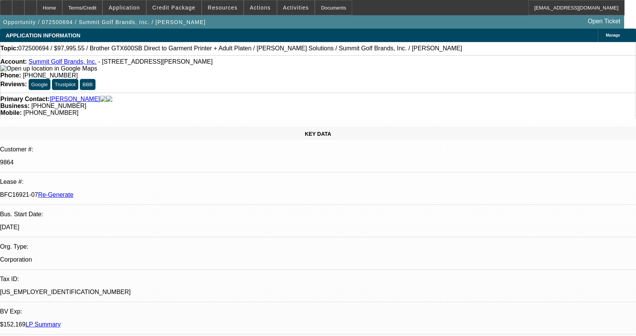
select select "0"
select select "0.1"
select select "4"
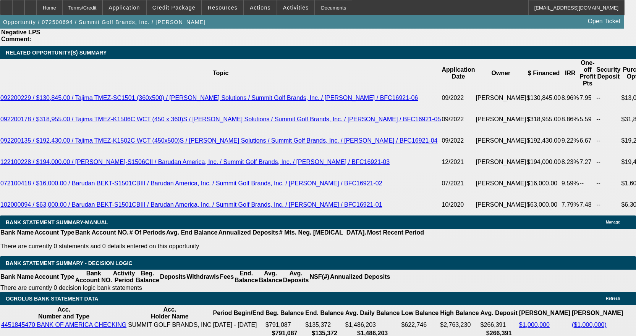
scroll to position [1413, 0]
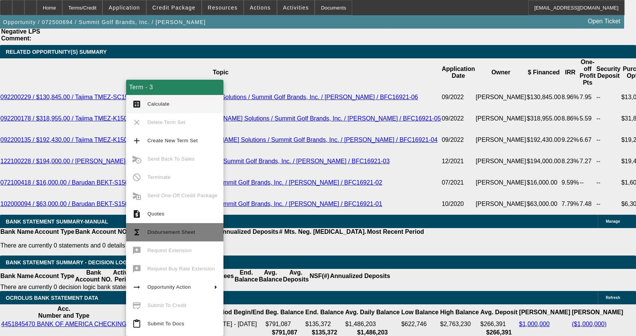
click at [168, 230] on span "Disbursement Sheet" at bounding box center [171, 233] width 48 height 6
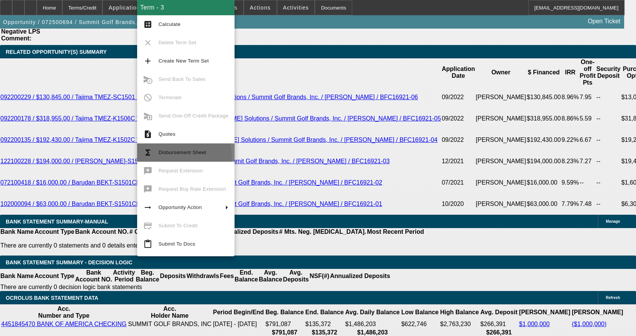
click at [163, 157] on span "Disbursement Sheet" at bounding box center [193, 152] width 70 height 9
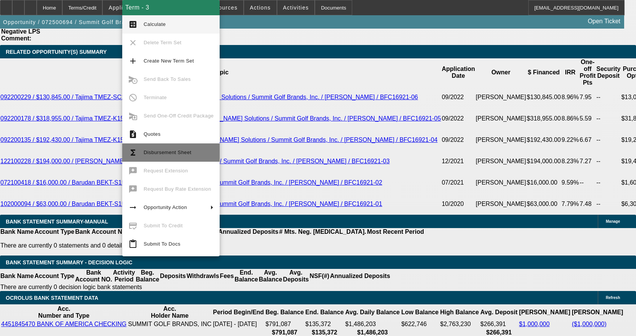
click at [168, 156] on span "Disbursement Sheet" at bounding box center [179, 152] width 70 height 9
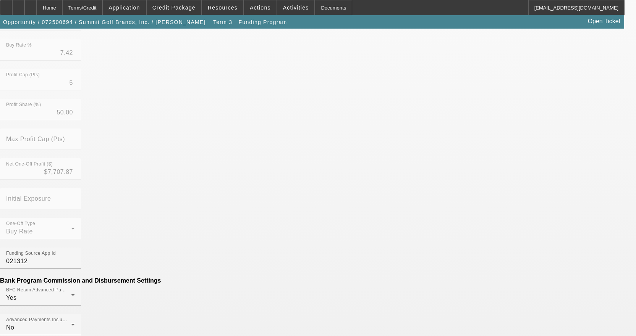
scroll to position [267, 0]
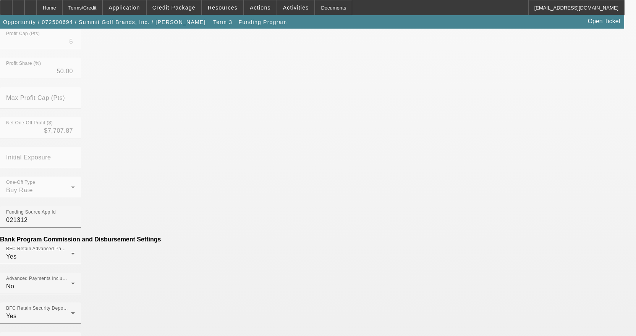
type input "$7.45"
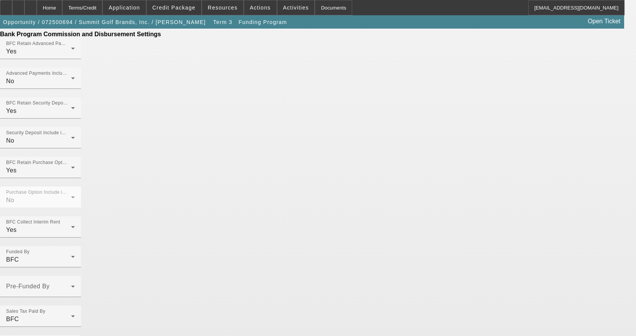
scroll to position [475, 0]
type input "Per-Diem"
drag, startPoint x: 241, startPoint y: 324, endPoint x: 234, endPoint y: 323, distance: 6.5
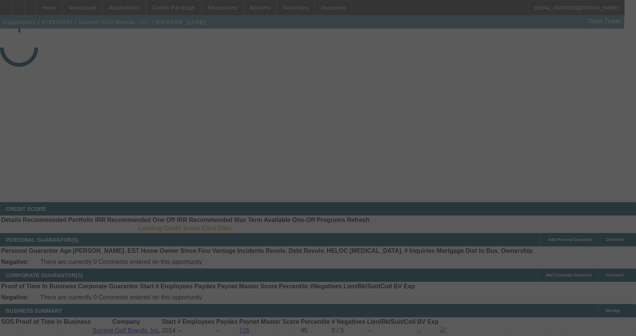
select select "4"
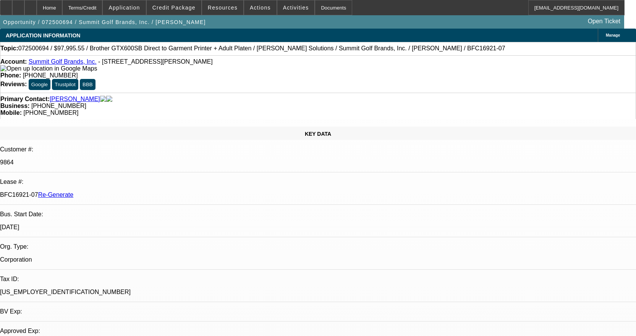
select select "0"
select select "0.1"
select select "4"
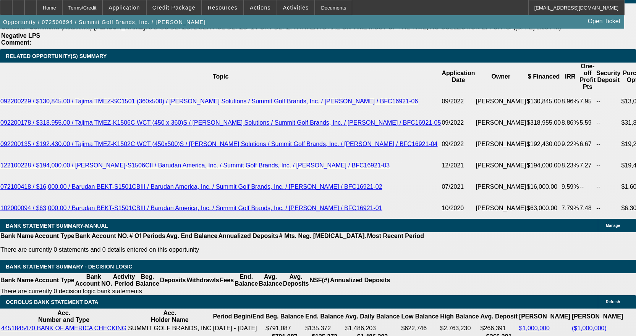
scroll to position [1413, 0]
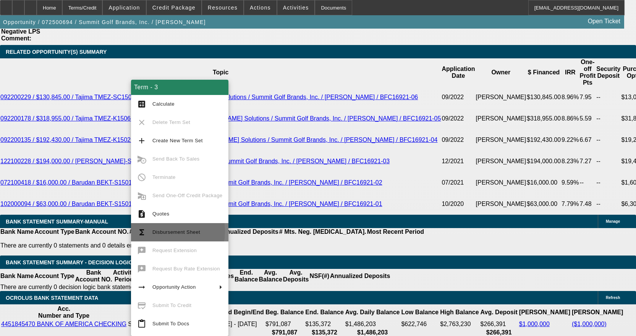
click at [155, 231] on span "Disbursement Sheet" at bounding box center [176, 233] width 48 height 6
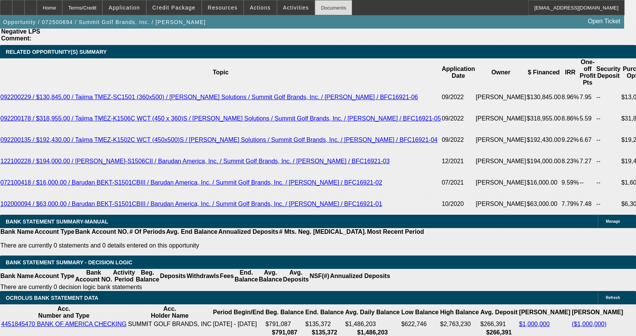
click at [325, 3] on div "Documents" at bounding box center [333, 7] width 37 height 15
click at [327, 10] on div "Documents" at bounding box center [333, 7] width 37 height 15
click at [330, 7] on div "Documents" at bounding box center [333, 7] width 37 height 15
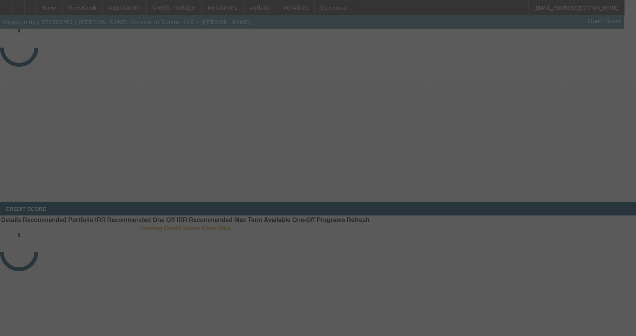
select select "4"
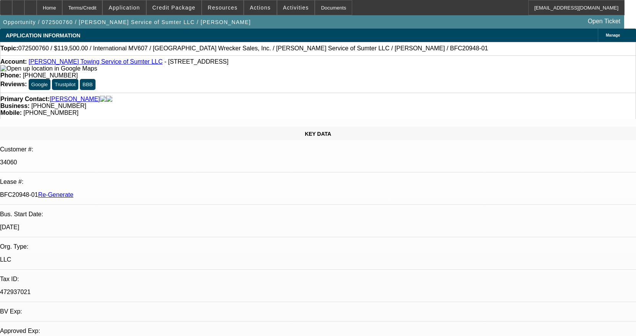
select select "0"
select select "2"
select select "0"
select select "6"
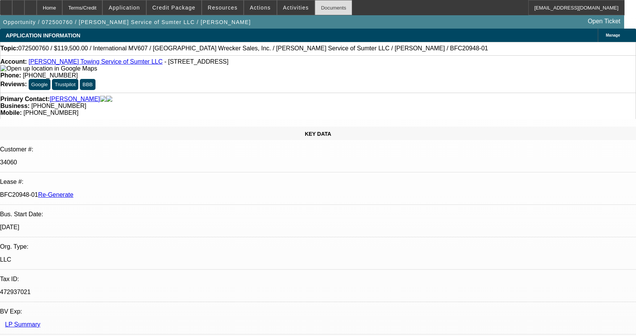
click at [323, 11] on div "Documents" at bounding box center [333, 7] width 37 height 15
